Goal: Use online tool/utility: Utilize a website feature to perform a specific function

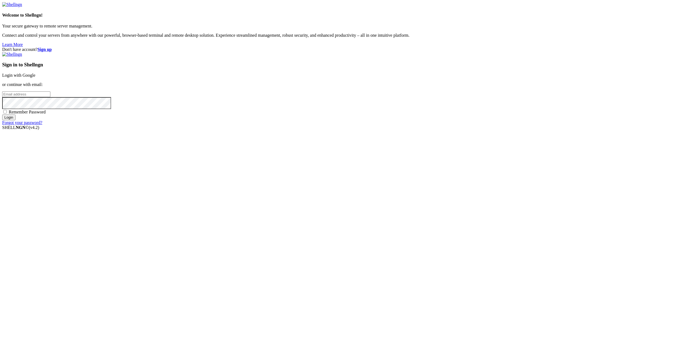
click at [50, 97] on input "email" at bounding box center [26, 94] width 48 height 6
type input "h"
type input "x"
click at [50, 97] on input "email" at bounding box center [26, 94] width 48 height 6
click at [2, 115] on input "Login" at bounding box center [8, 118] width 13 height 6
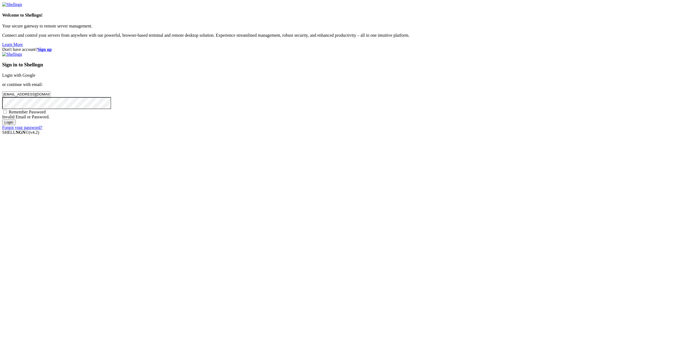
click at [50, 97] on input "[EMAIL_ADDRESS][DOMAIN_NAME]" at bounding box center [26, 94] width 48 height 6
type input "[EMAIL_ADDRESS][DOMAIN_NAME]"
click at [2, 120] on input "Login" at bounding box center [8, 123] width 13 height 6
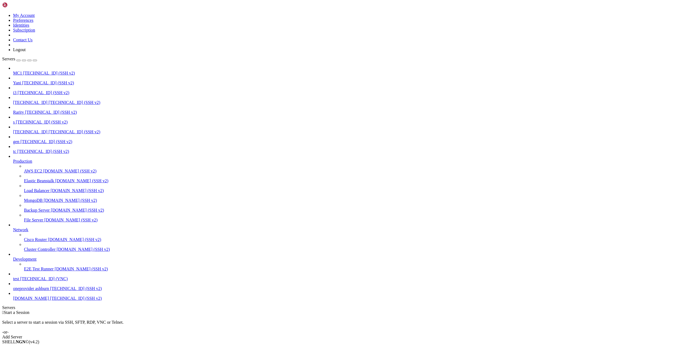
click at [24, 71] on span "[TECHNICAL_ID] (SSH v2)" at bounding box center [49, 73] width 52 height 5
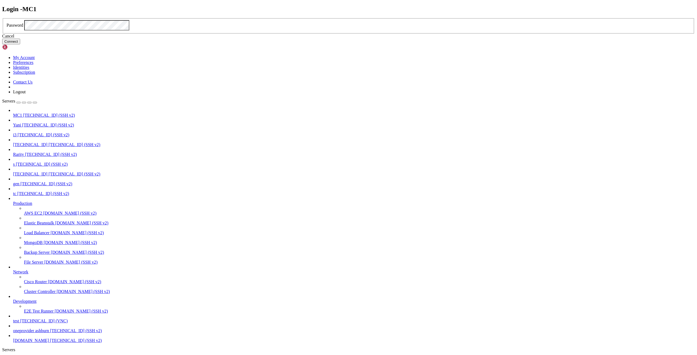
click button "Connect" at bounding box center [11, 42] width 18 height 6
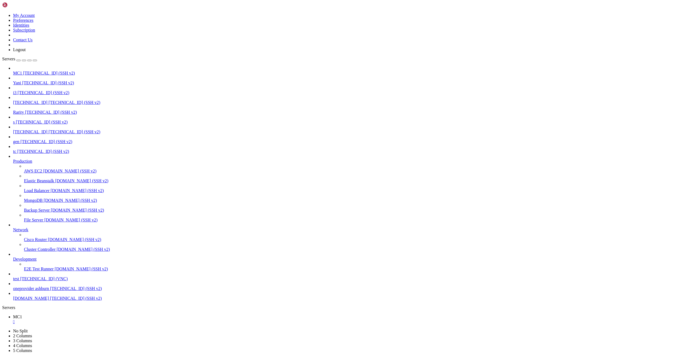
click at [30, 139] on span "[TECHNICAL_ID] (SSH v2)" at bounding box center [46, 141] width 52 height 5
